Goal: Complete application form: Complete application form

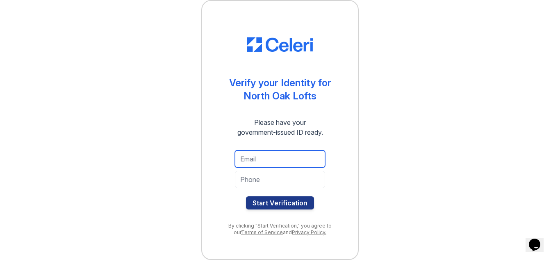
click at [256, 159] on input "email" at bounding box center [280, 158] width 90 height 17
type input "K"
type input "kimberjones4600@gmail.com"
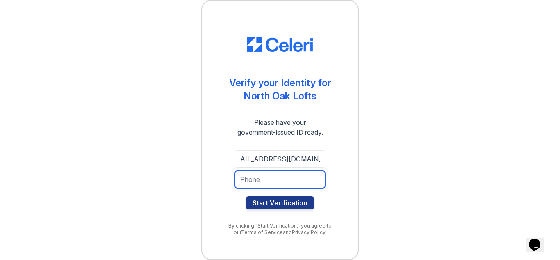
scroll to position [0, 0]
click at [241, 182] on input "tel" at bounding box center [280, 179] width 90 height 17
type input "7737461213"
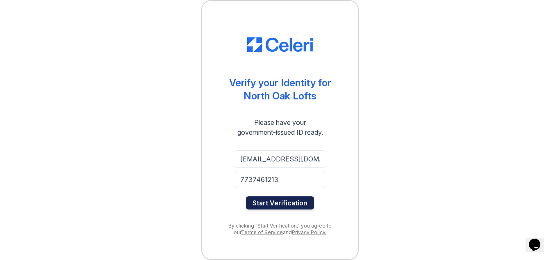
click at [271, 205] on button "Start Verification" at bounding box center [280, 202] width 68 height 13
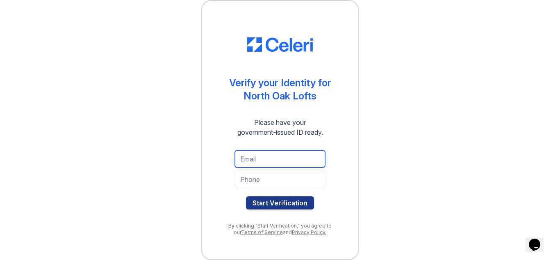
click at [256, 159] on input "email" at bounding box center [280, 158] width 90 height 17
type input "kimberjones4600@gmail.com"
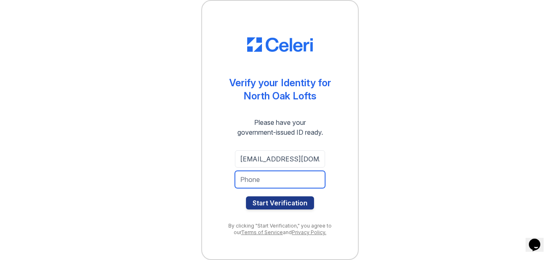
click at [266, 181] on input "tel" at bounding box center [280, 179] width 90 height 17
type input "7737461213"
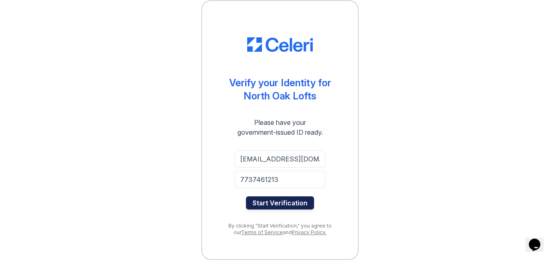
click at [278, 203] on button "Start Verification" at bounding box center [280, 202] width 68 height 13
